Goal: Navigation & Orientation: Find specific page/section

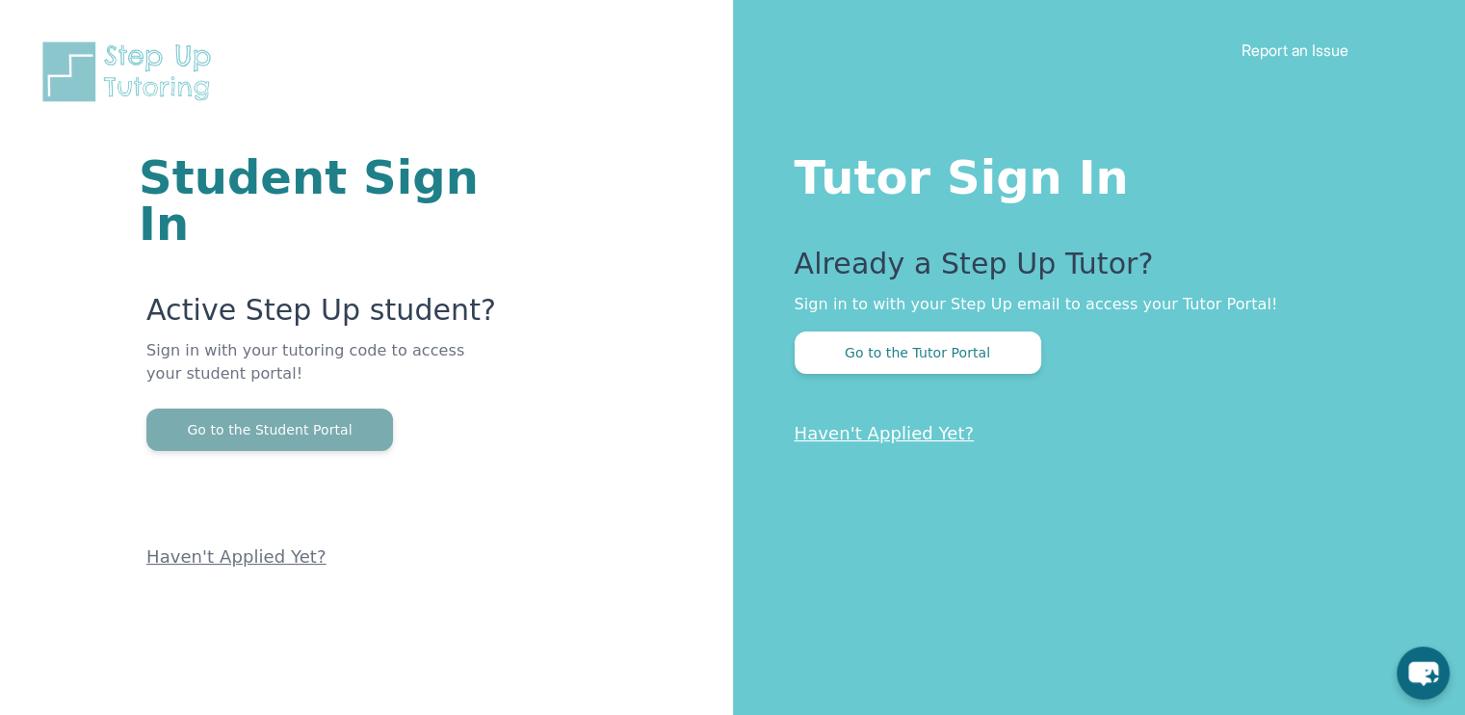
click at [329, 408] on button "Go to the Student Portal" at bounding box center [269, 429] width 247 height 42
click at [280, 408] on button "Go to the Student Portal" at bounding box center [269, 429] width 247 height 42
click at [327, 408] on button "Go to the Student Portal" at bounding box center [269, 429] width 247 height 42
click at [258, 408] on button "Go to the Student Portal" at bounding box center [269, 429] width 247 height 42
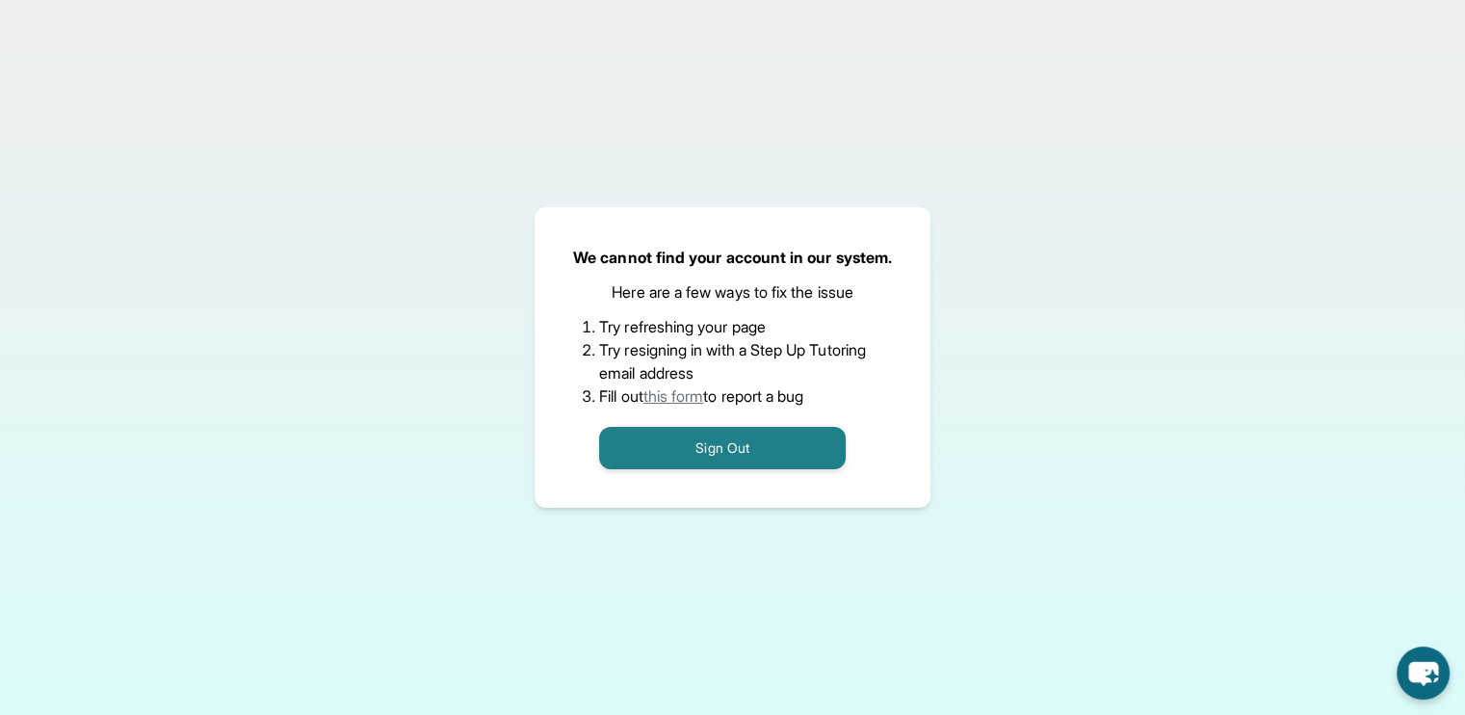
click at [675, 396] on link "this form" at bounding box center [674, 395] width 61 height 19
click at [803, 465] on button "Sign Out" at bounding box center [722, 448] width 247 height 42
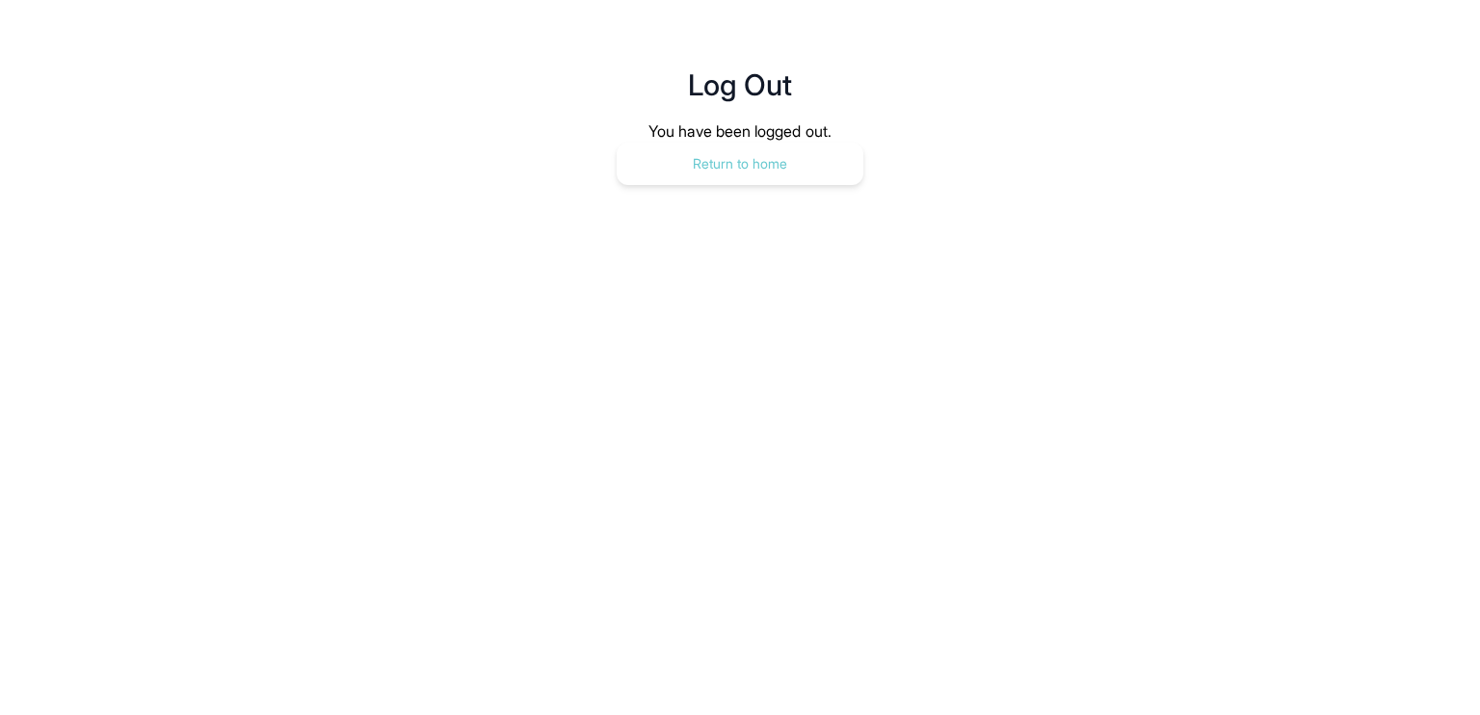
click at [712, 176] on button "Return to home" at bounding box center [740, 164] width 247 height 42
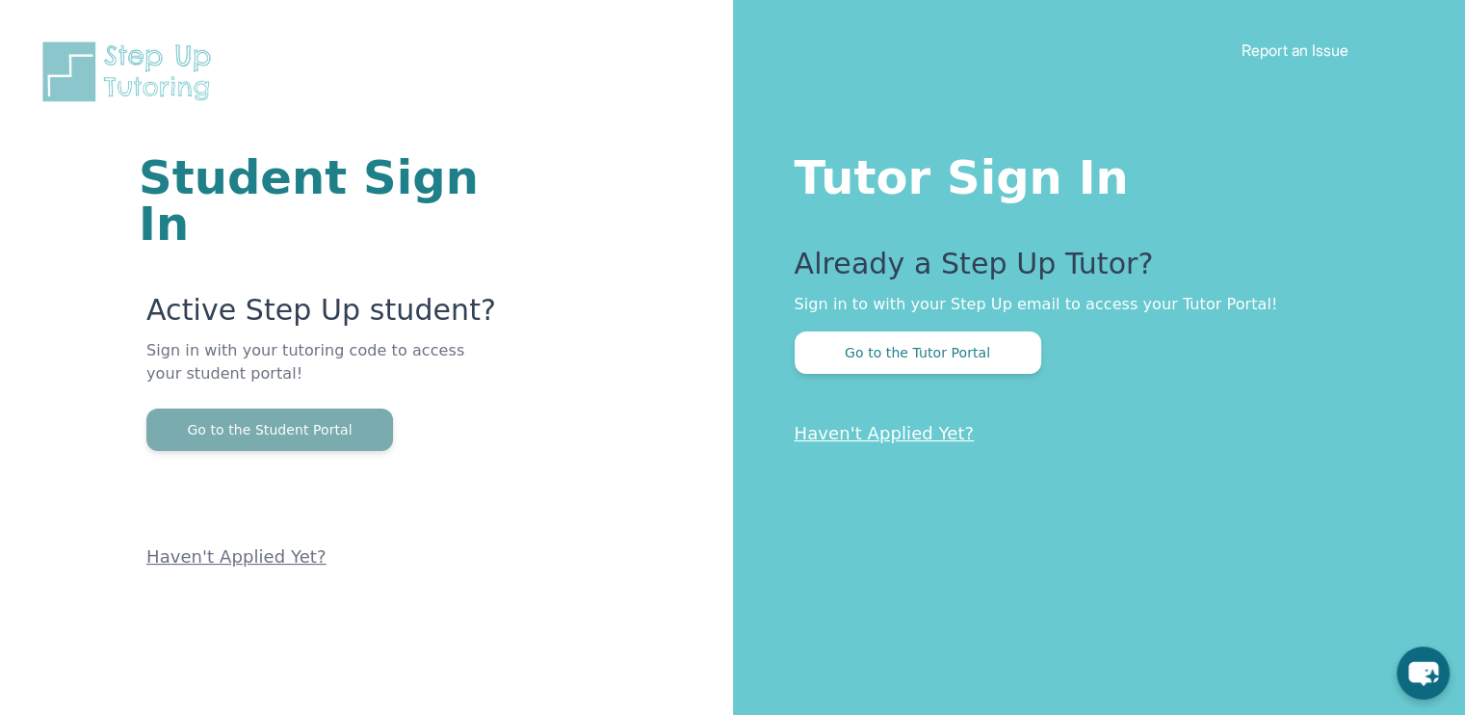
click at [262, 408] on button "Go to the Student Portal" at bounding box center [269, 429] width 247 height 42
